Goal: Complete application form

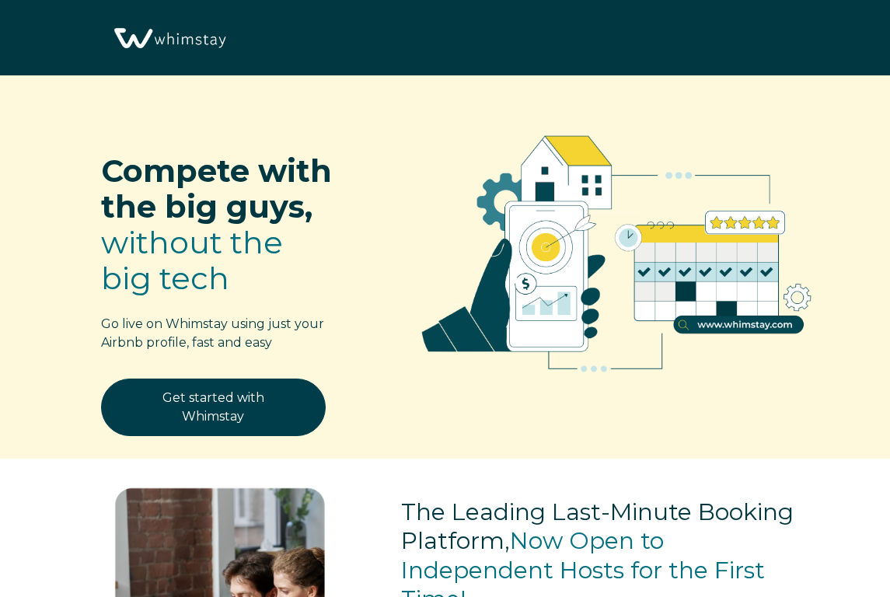
select select "GR"
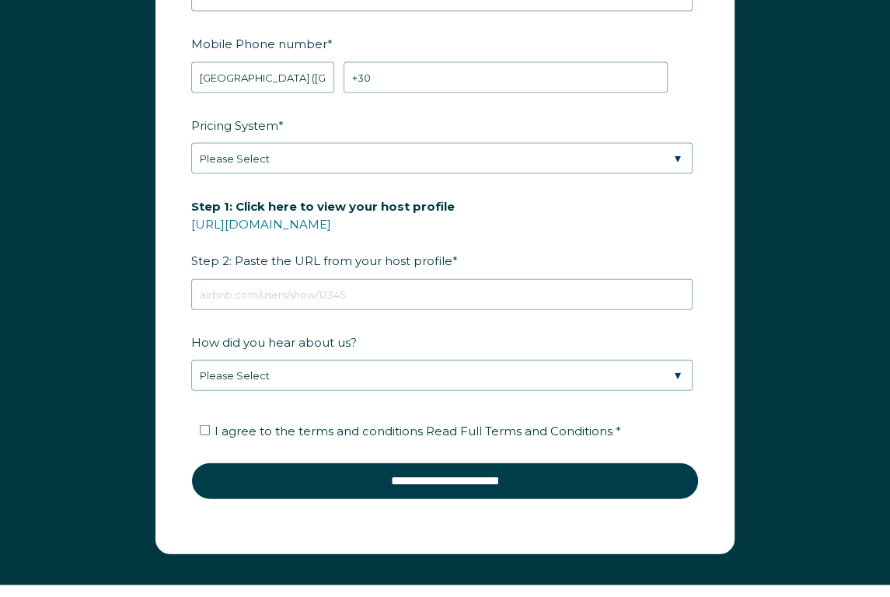
scroll to position [2096, 0]
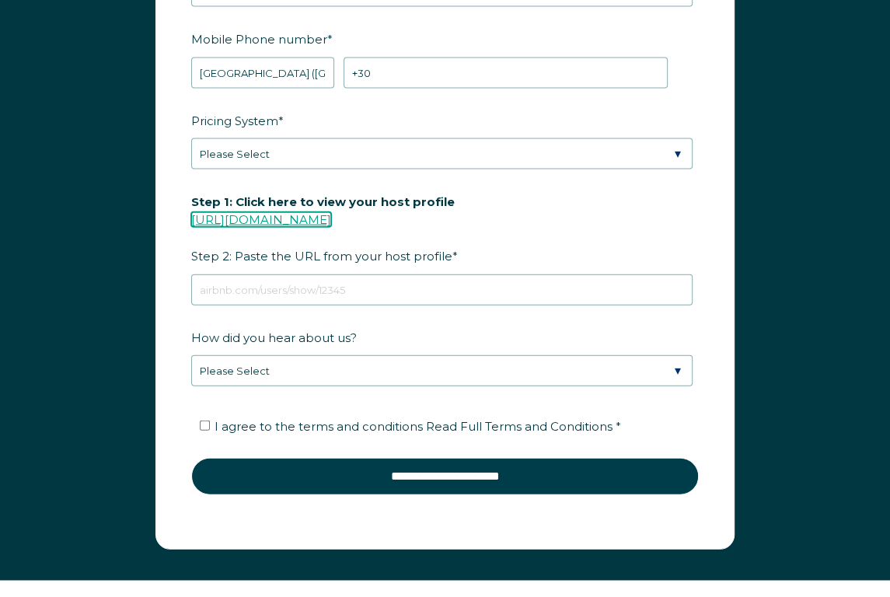
click at [331, 212] on link "[URL][DOMAIN_NAME]" at bounding box center [261, 219] width 140 height 15
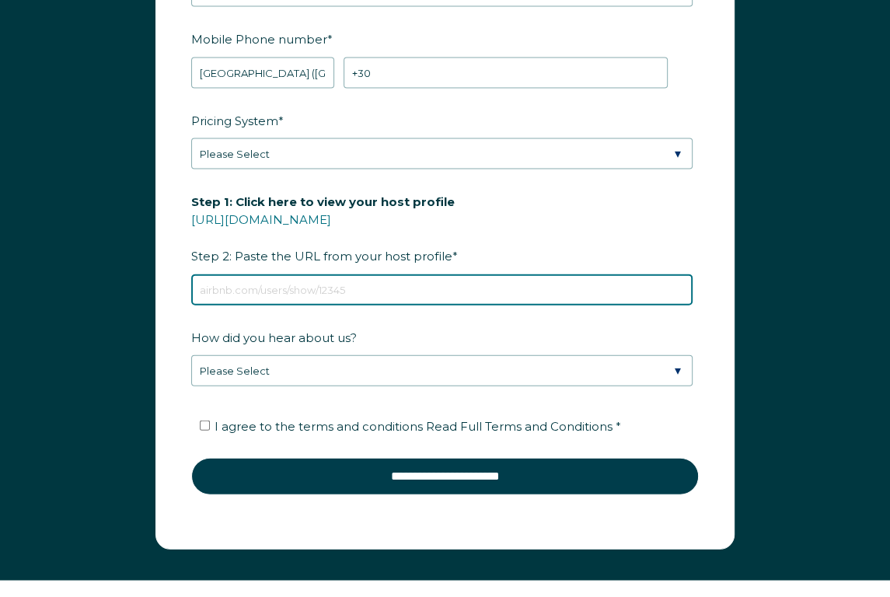
paste input "[URL][DOMAIN_NAME]"
type input "[URL][DOMAIN_NAME]"
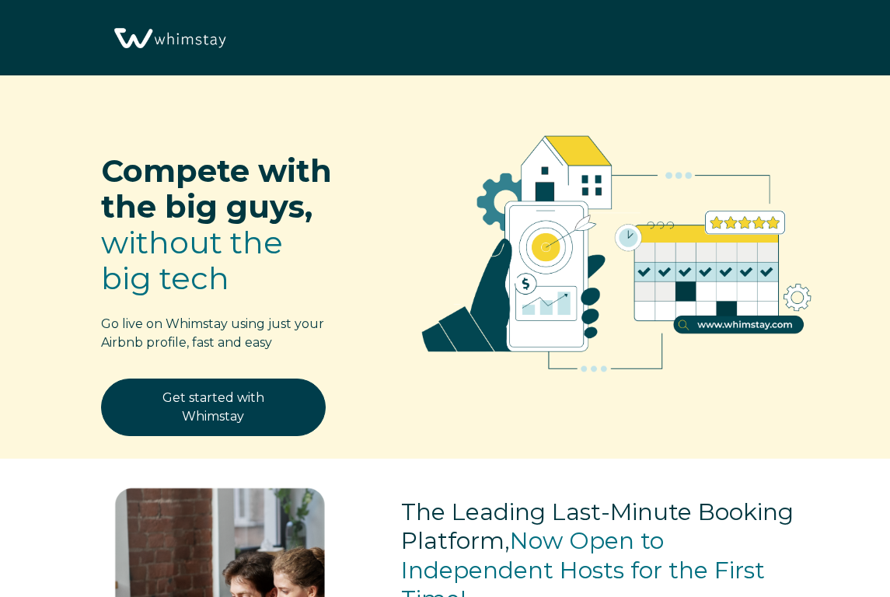
select select "GR"
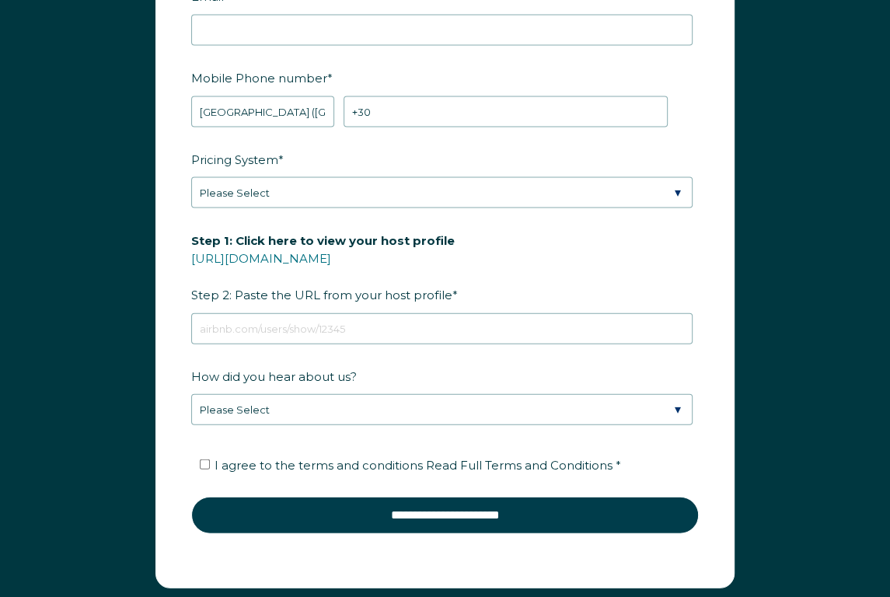
scroll to position [2098, 0]
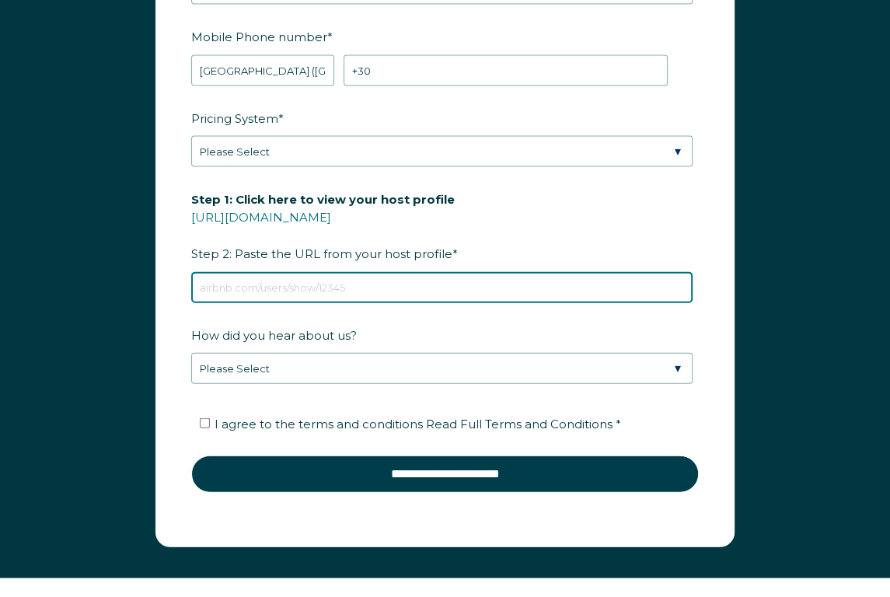
paste input "[URL][DOMAIN_NAME]"
drag, startPoint x: 263, startPoint y: 277, endPoint x: 182, endPoint y: 271, distance: 81.0
click at [184, 273] on form "First Name * Last Name * RBO Token Company ID Referrer Code Dialer Code SSOB Co…" at bounding box center [445, 186] width 578 height 721
type input "[DOMAIN_NAME][URL]"
drag, startPoint x: 444, startPoint y: 274, endPoint x: 0, endPoint y: 306, distance: 445.0
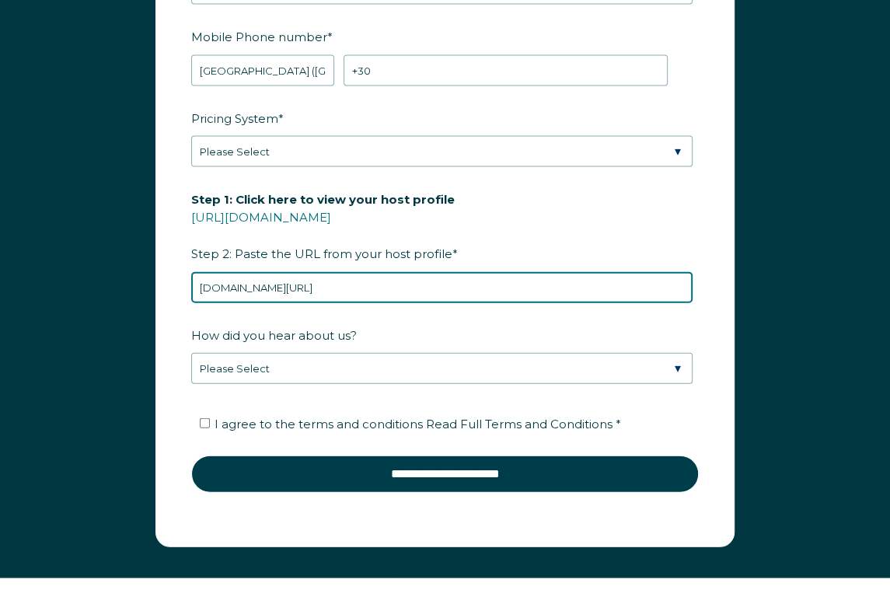
click at [0, 304] on div "First Name * Last Name * RBO Token Company ID Referrer Code Dialer Code SSOB Co…" at bounding box center [445, 194] width 890 height 769
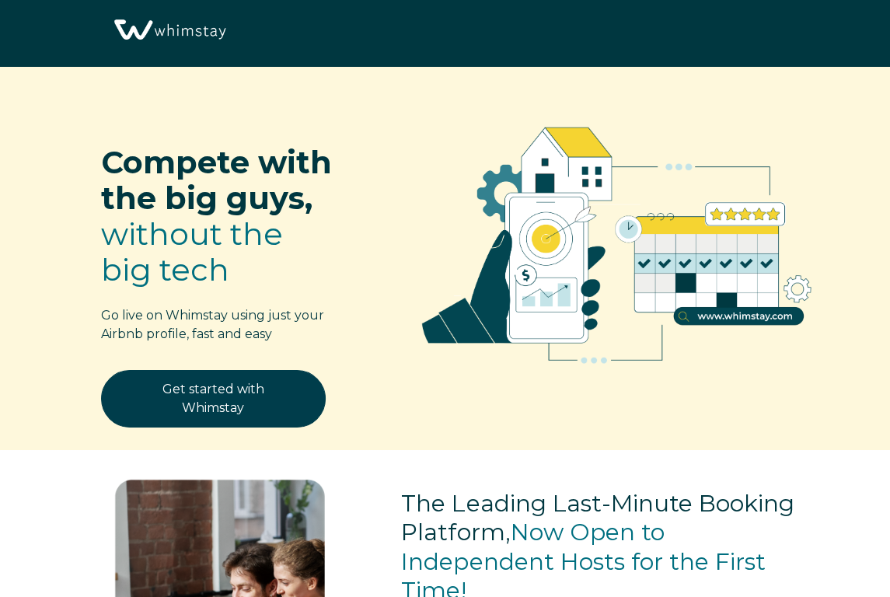
scroll to position [0, 0]
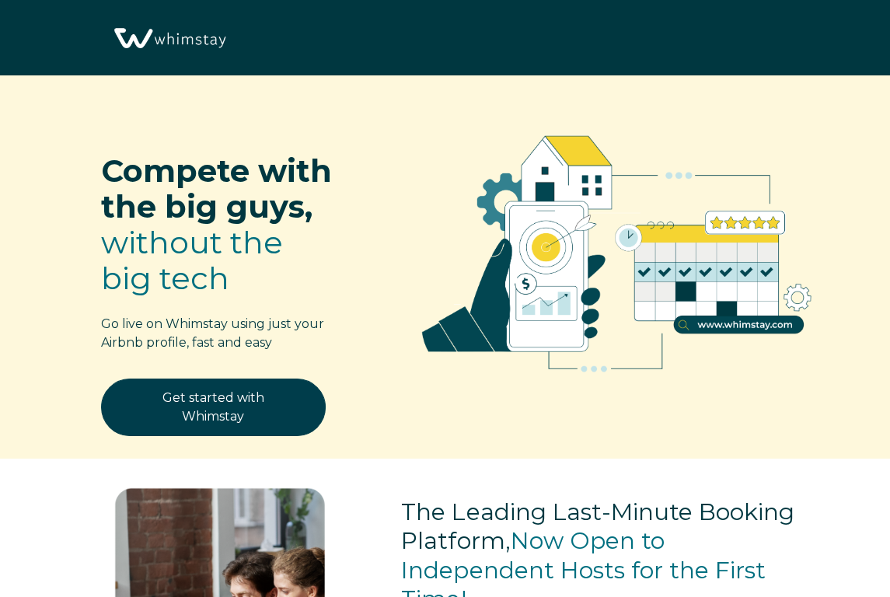
click at [761, 325] on img at bounding box center [616, 247] width 453 height 297
click at [761, 323] on img at bounding box center [616, 247] width 453 height 297
